Goal: Task Accomplishment & Management: Manage account settings

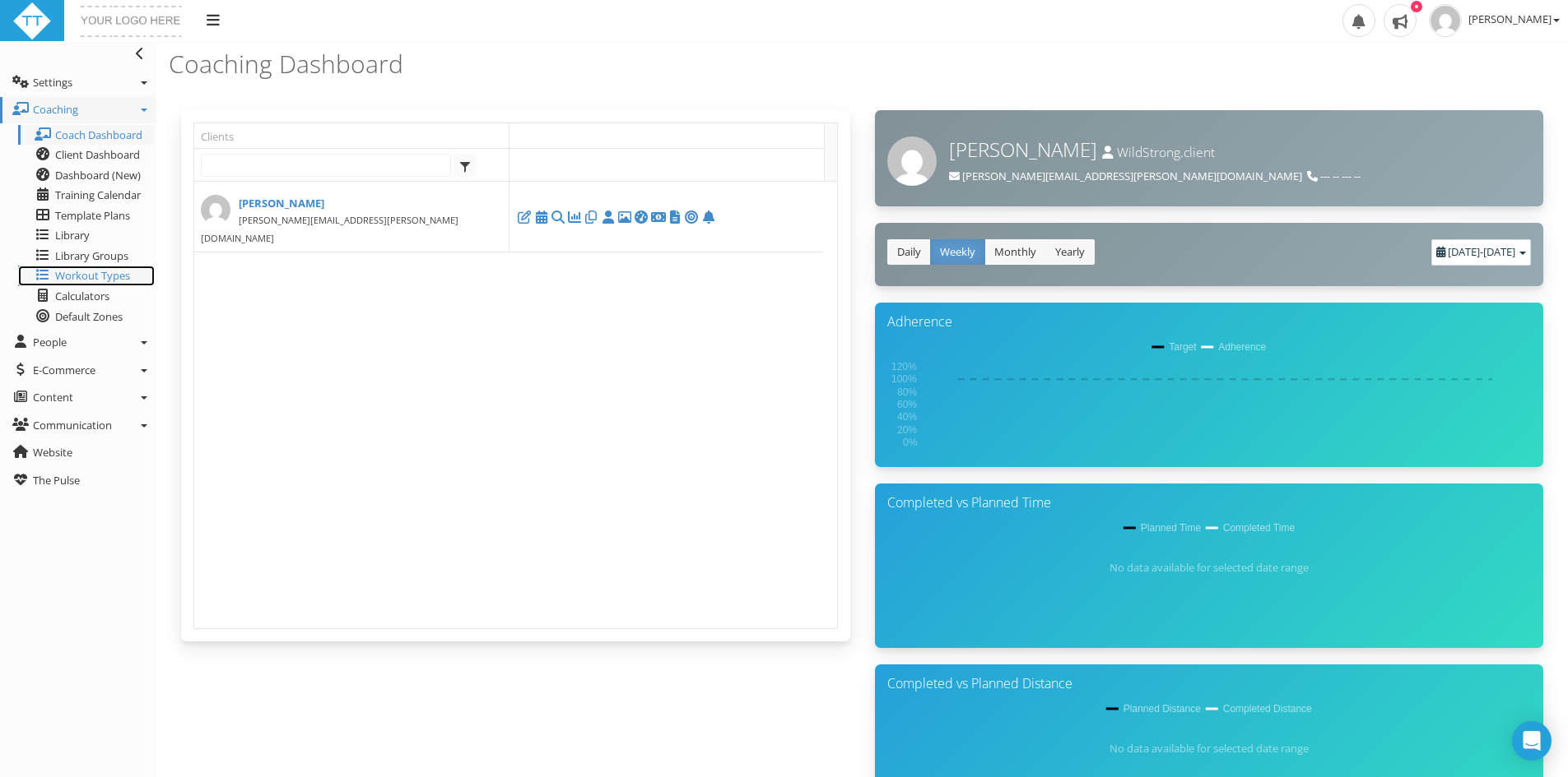
click at [108, 275] on span "Workout Types" at bounding box center [92, 276] width 74 height 15
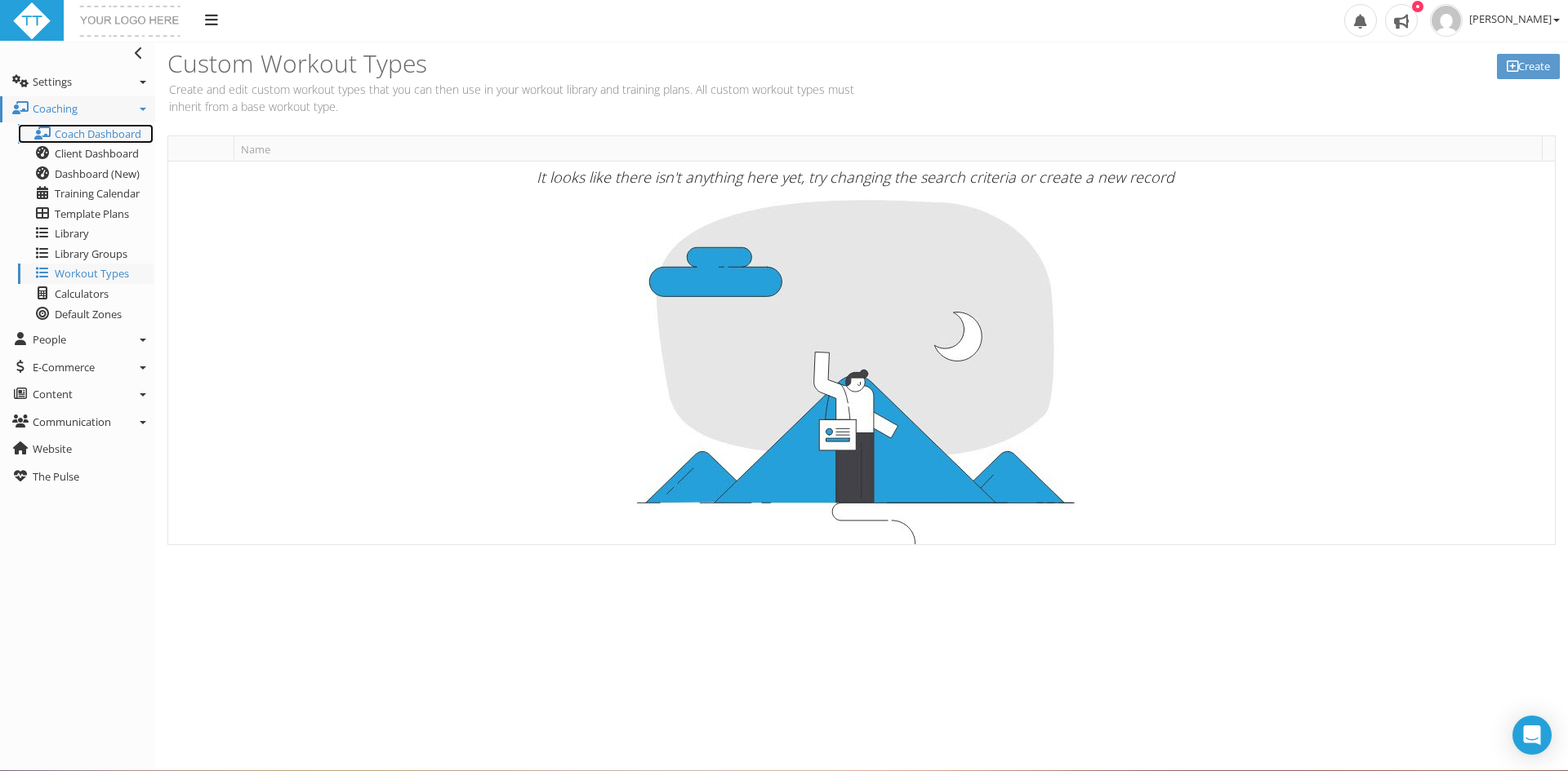
click at [84, 138] on span "Coach Dashboard" at bounding box center [98, 134] width 86 height 15
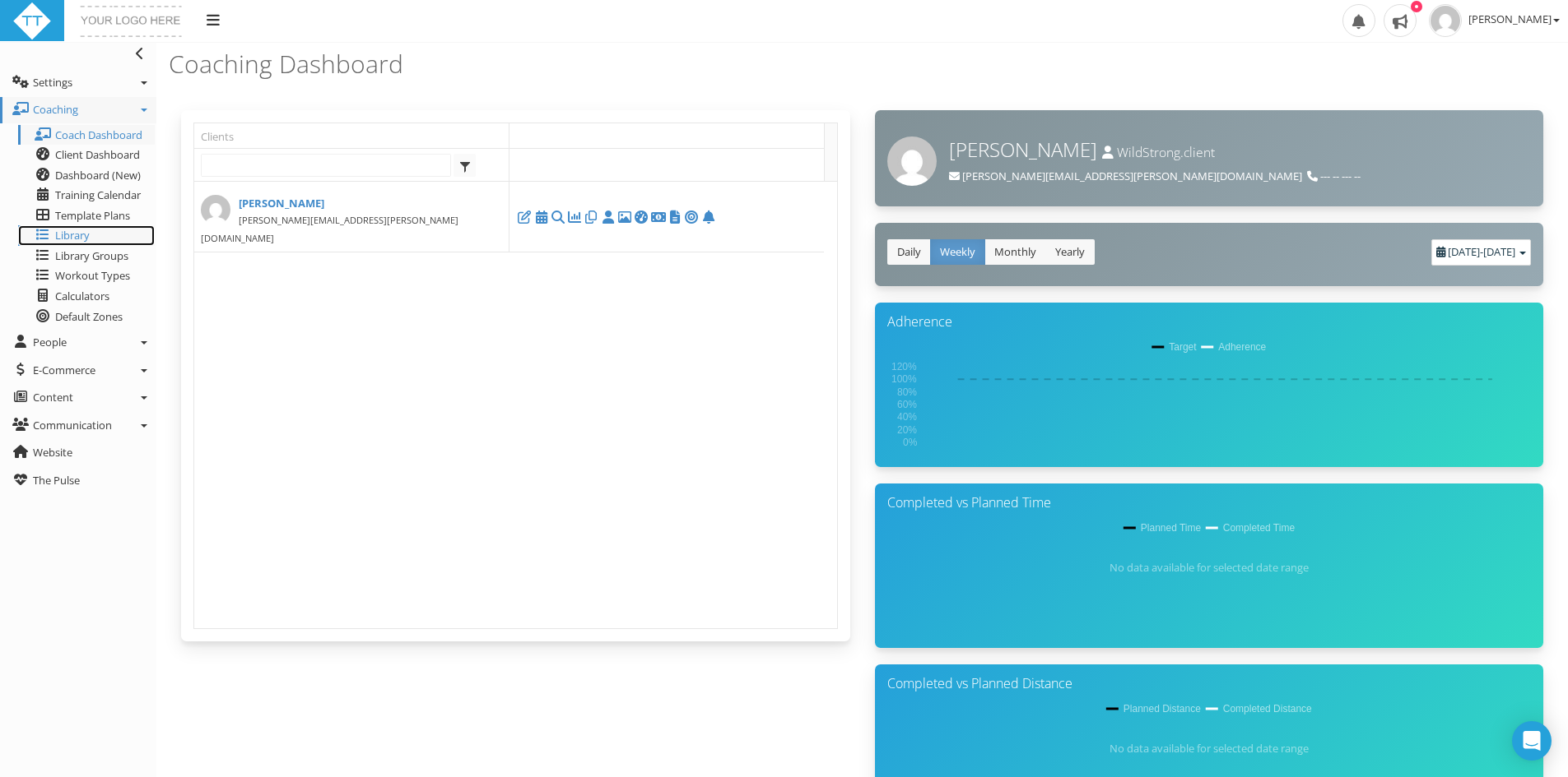
click at [90, 237] on span "Library" at bounding box center [72, 235] width 35 height 15
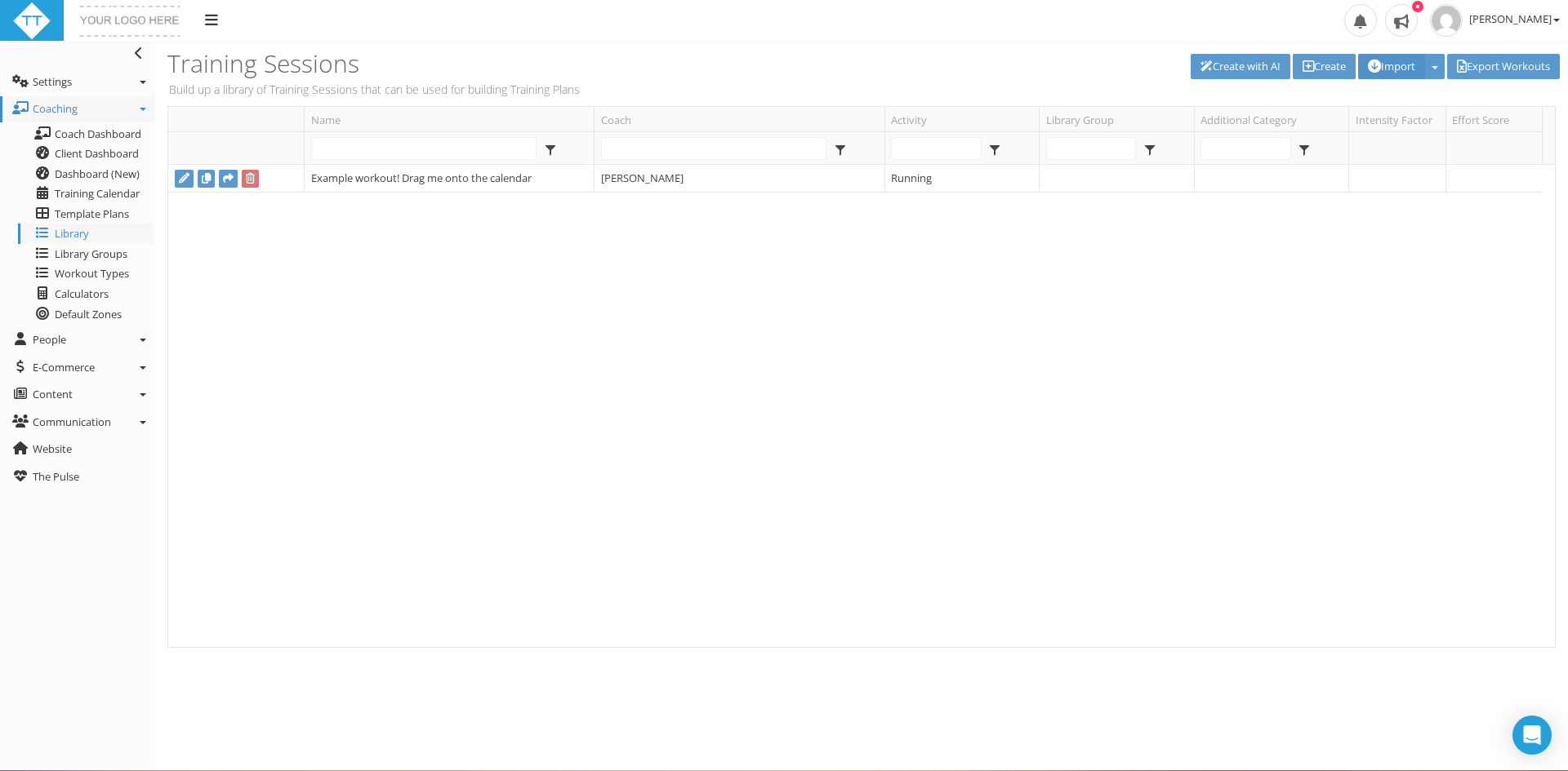
click at [1407, 68] on button "Import" at bounding box center [1391, 66] width 67 height 25
click at [1403, 135] on link "Import" at bounding box center [1441, 133] width 166 height 20
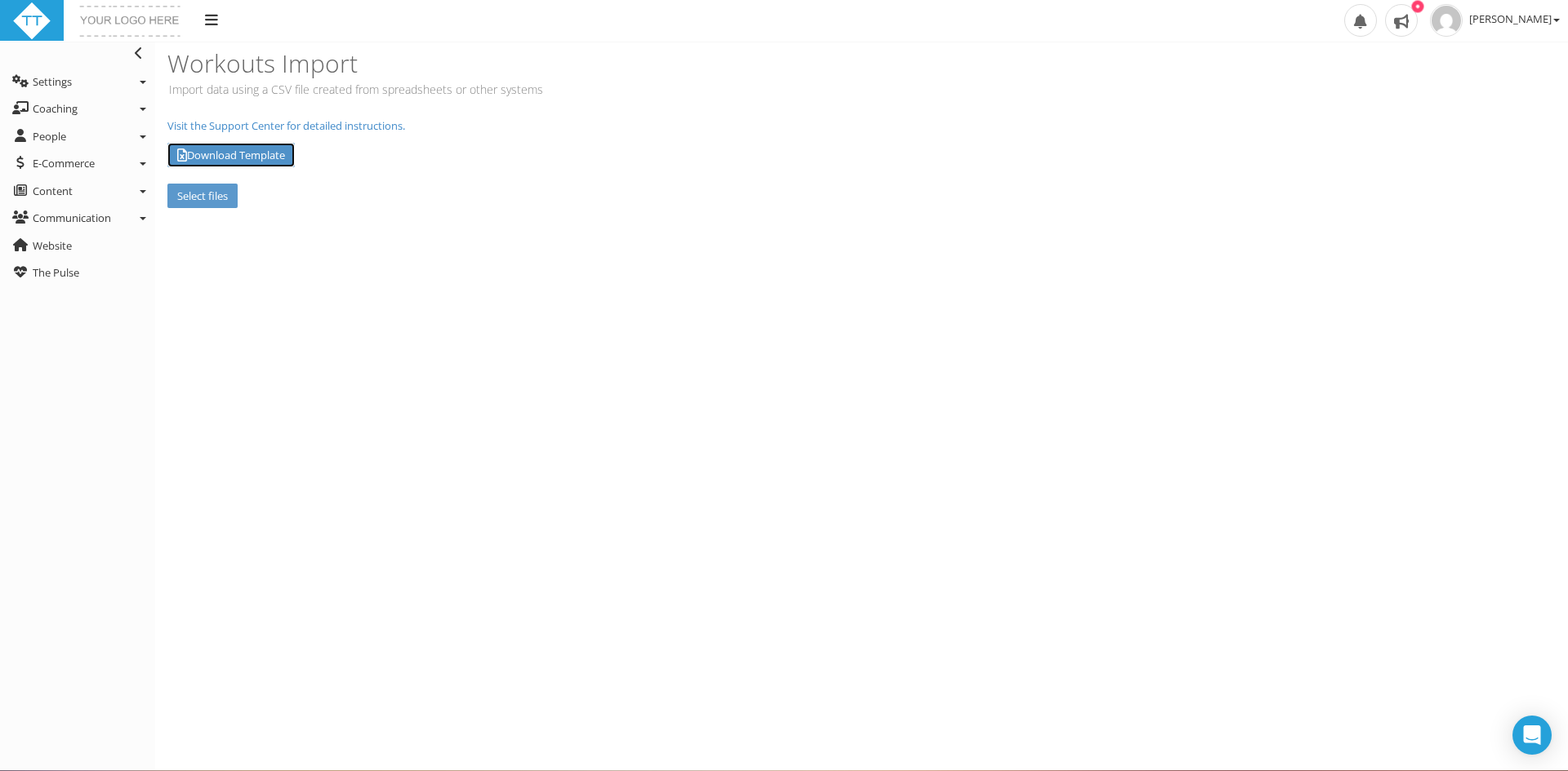
click at [256, 153] on link "Download Template" at bounding box center [230, 155] width 128 height 25
click at [1531, 17] on span "[PERSON_NAME]" at bounding box center [1513, 18] width 91 height 15
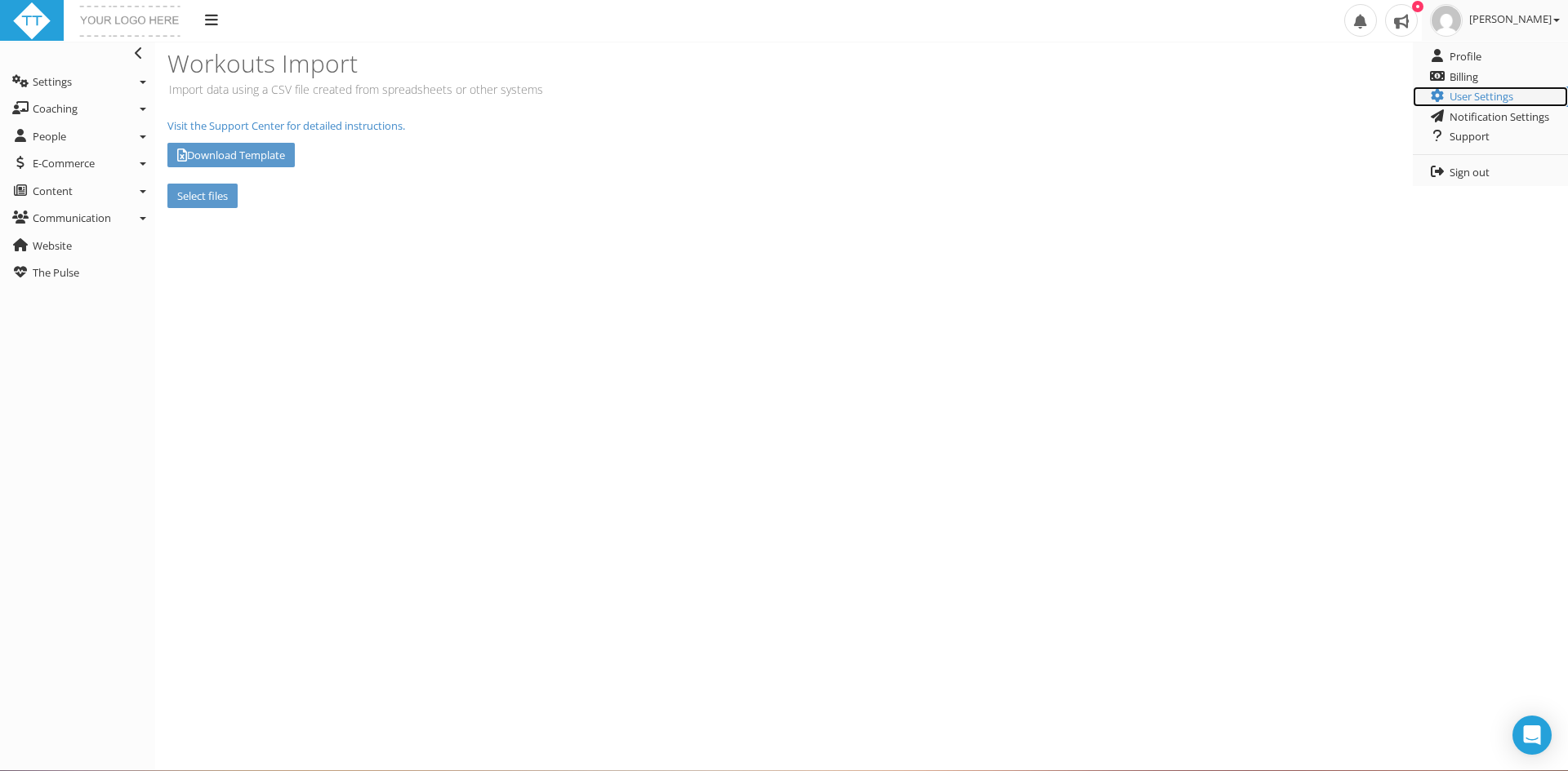
click at [1489, 97] on link "User Settings" at bounding box center [1490, 96] width 155 height 20
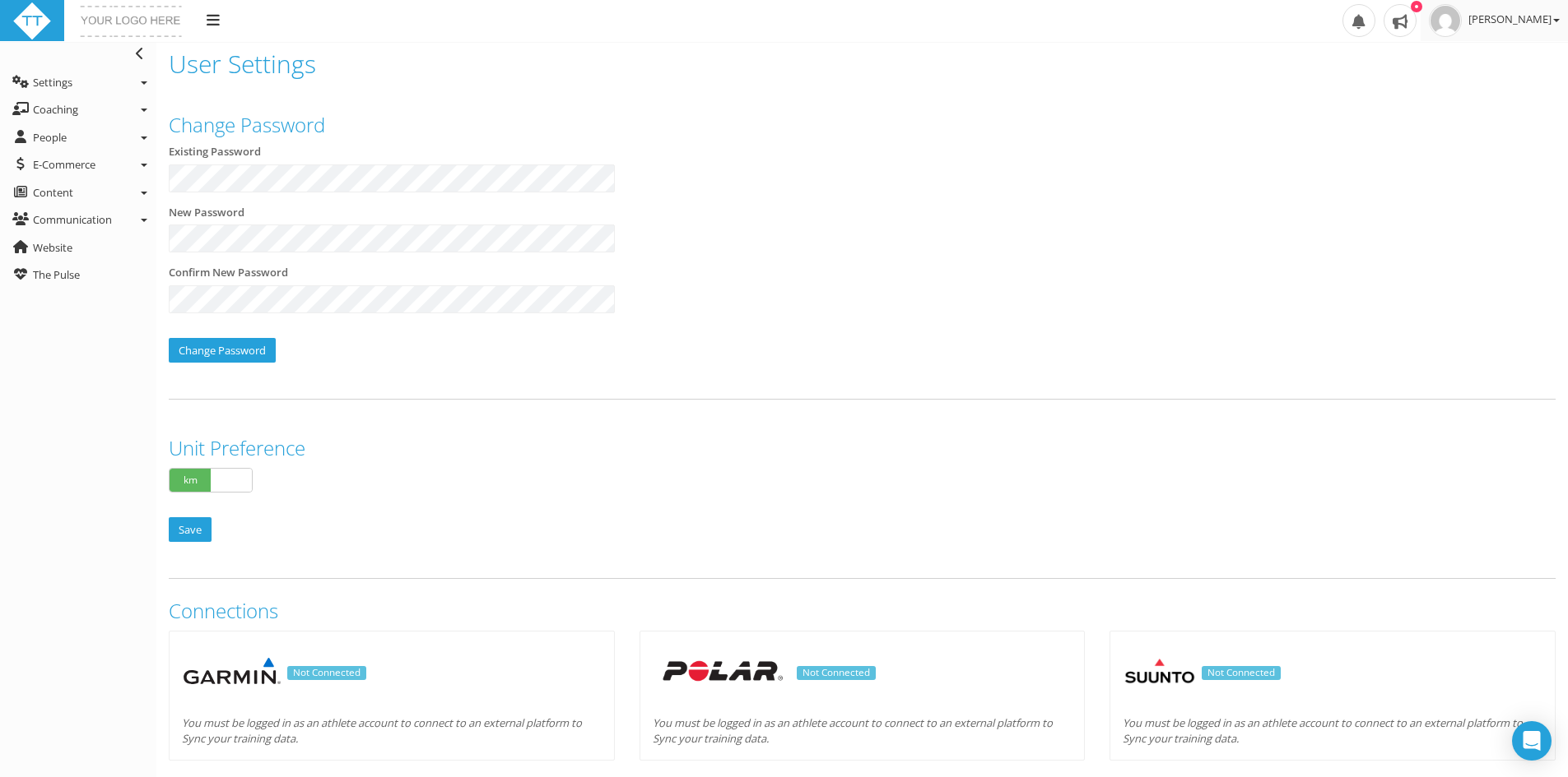
click at [1542, 19] on span "[PERSON_NAME]" at bounding box center [1513, 19] width 91 height 15
click at [1464, 77] on link "Billing" at bounding box center [1489, 77] width 156 height 20
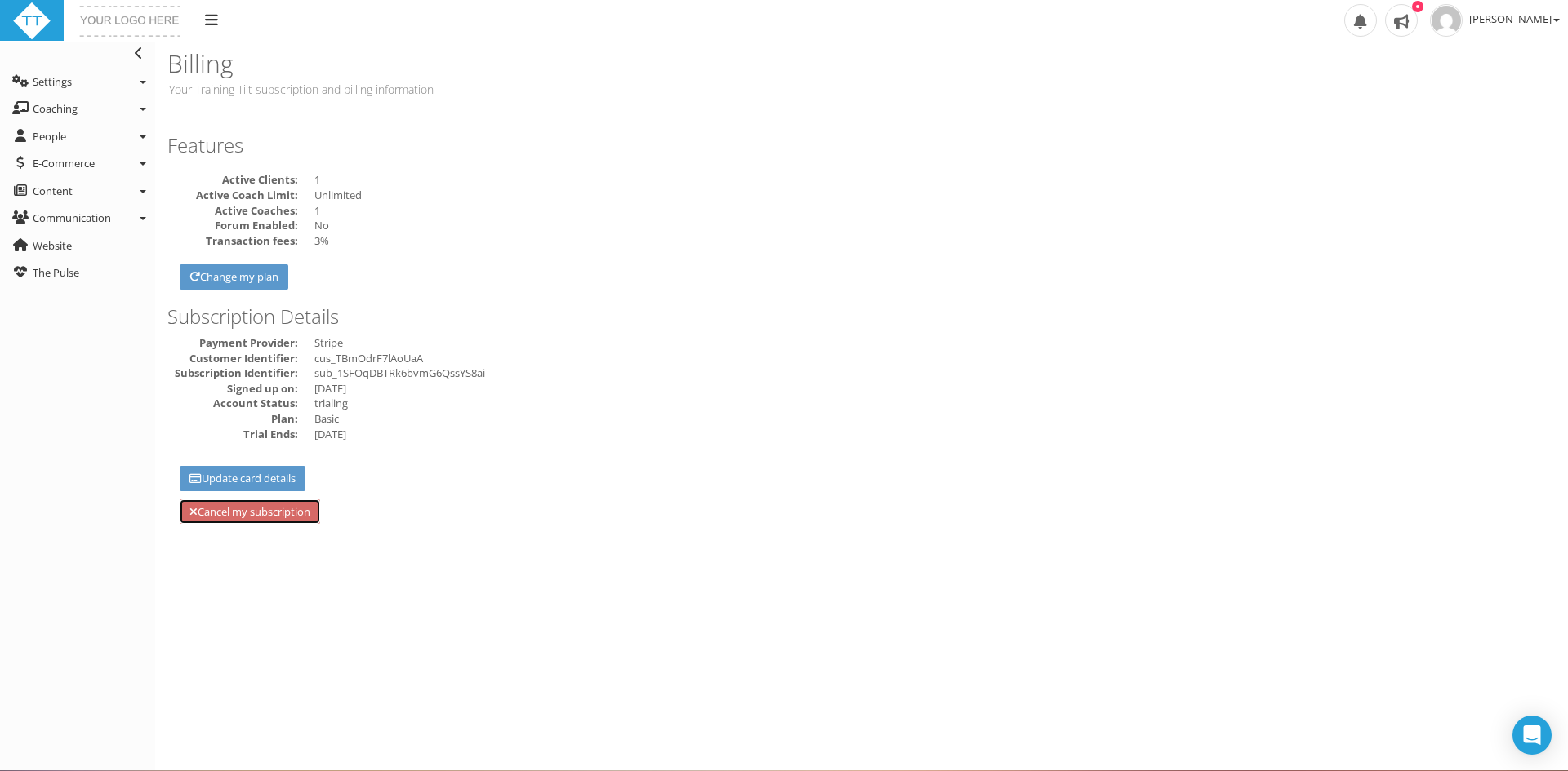
click at [272, 513] on link "Cancel my subscription" at bounding box center [250, 512] width 141 height 25
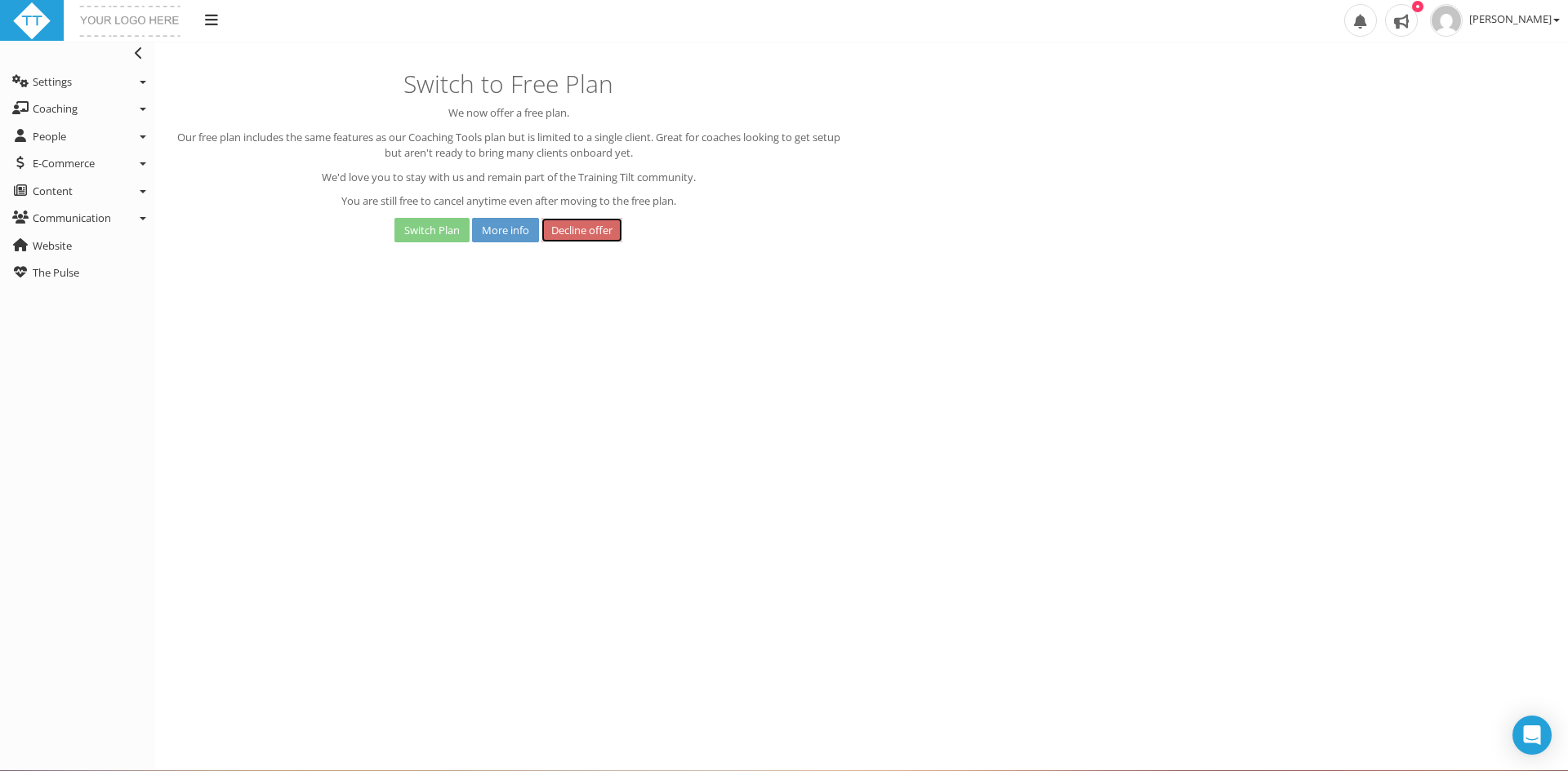
click at [582, 229] on link "Decline offer" at bounding box center [582, 230] width 81 height 25
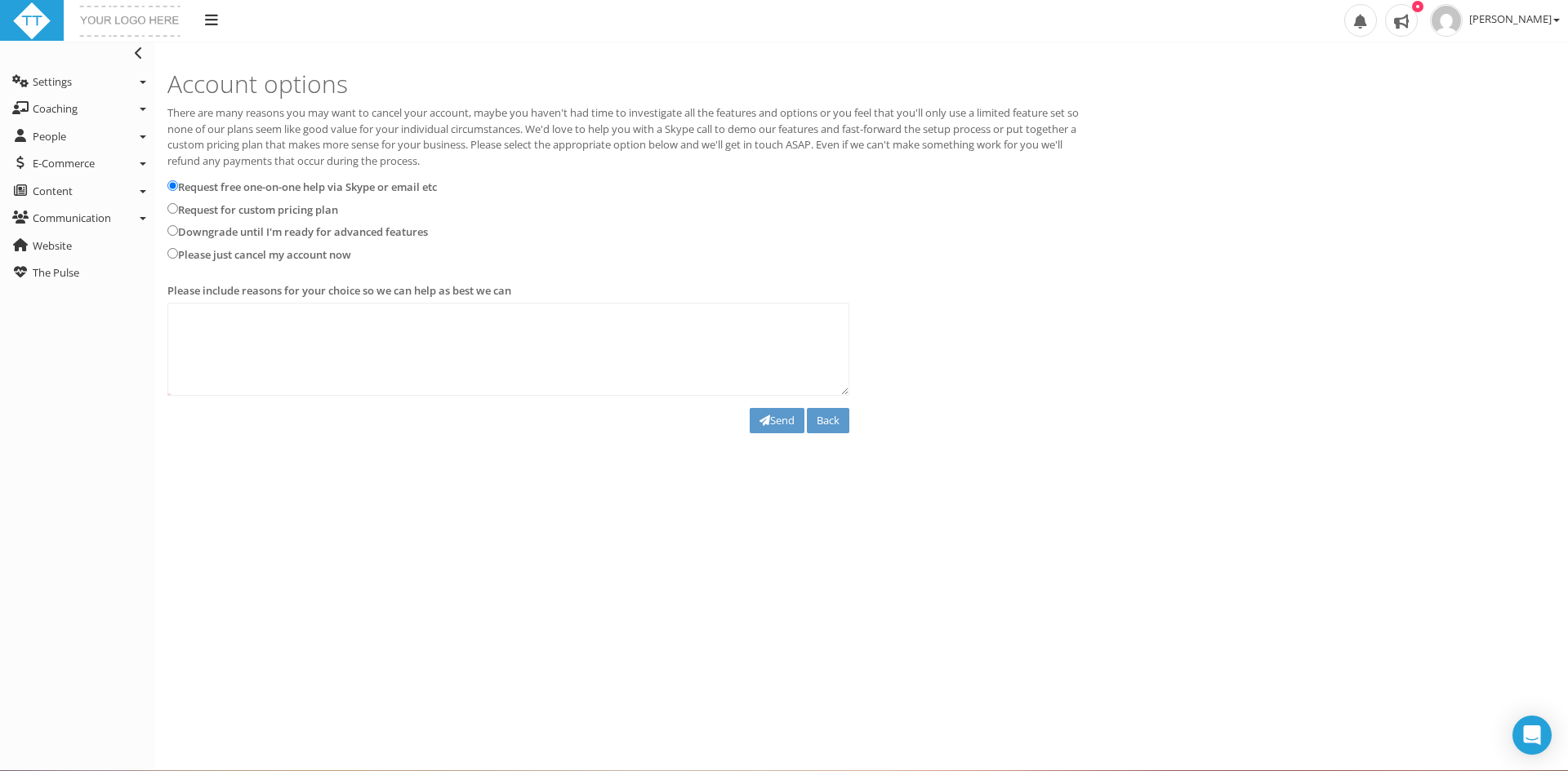
click at [302, 254] on label "Please just cancel my account now" at bounding box center [264, 255] width 173 height 17
click at [178, 254] on input "Please just cancel my account now" at bounding box center [172, 253] width 11 height 11
radio input "true"
click at [784, 418] on button "Send" at bounding box center [777, 420] width 55 height 25
